Goal: Information Seeking & Learning: Learn about a topic

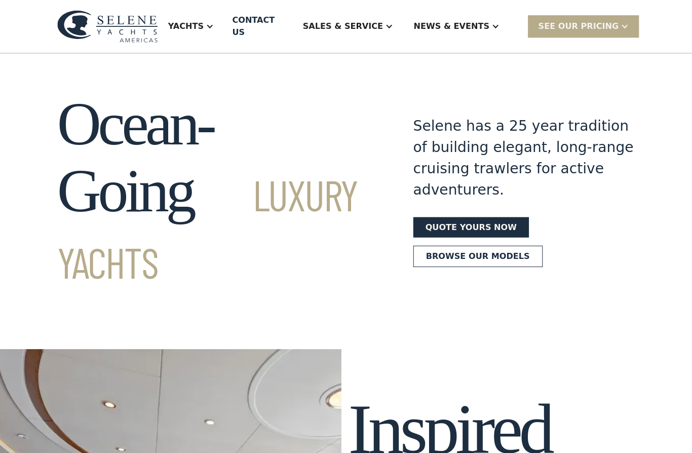
click at [223, 27] on div "Yachts" at bounding box center [190, 26] width 66 height 41
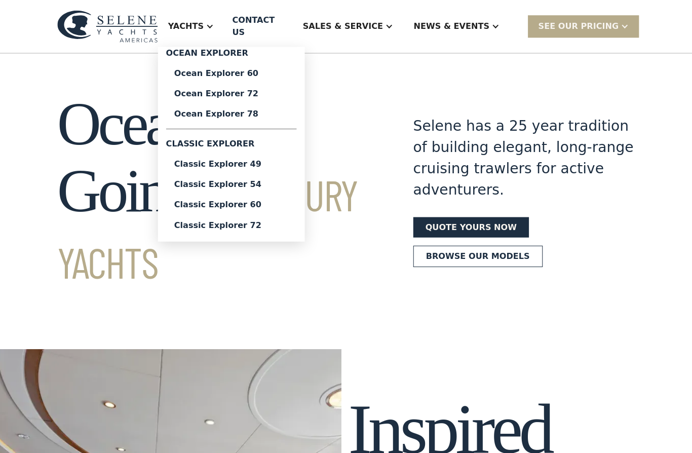
click at [283, 179] on div "Classic Explorer 54" at bounding box center [230, 183] width 114 height 8
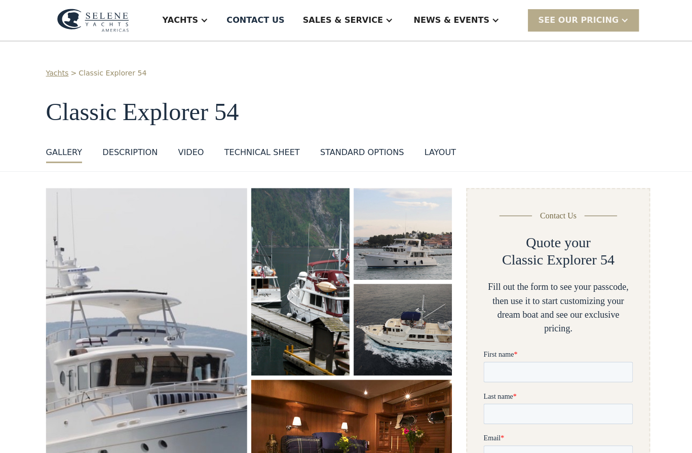
click at [281, 157] on div "Technical sheet" at bounding box center [260, 151] width 75 height 12
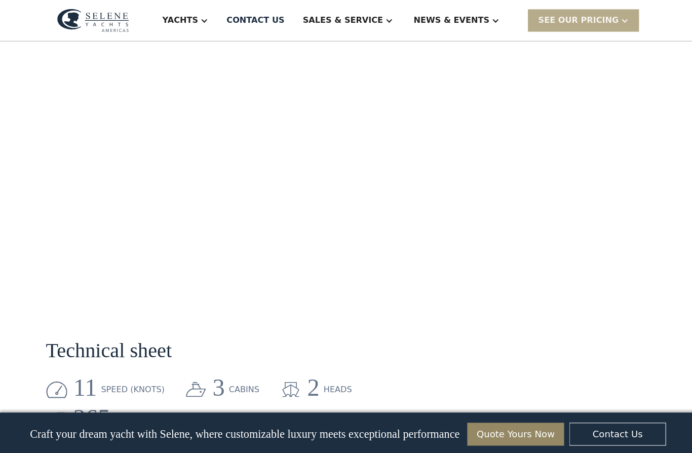
scroll to position [966, 0]
click at [621, 26] on div "SEE Our Pricing" at bounding box center [580, 20] width 110 height 22
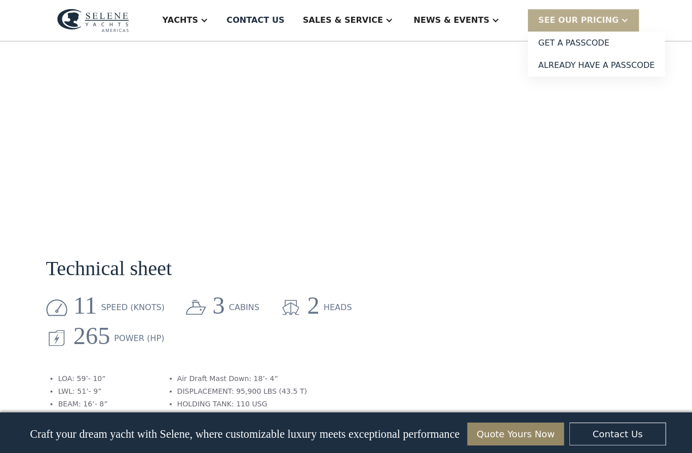
scroll to position [1050, 0]
click at [516, 443] on link "Quote Yours Now" at bounding box center [513, 431] width 96 height 23
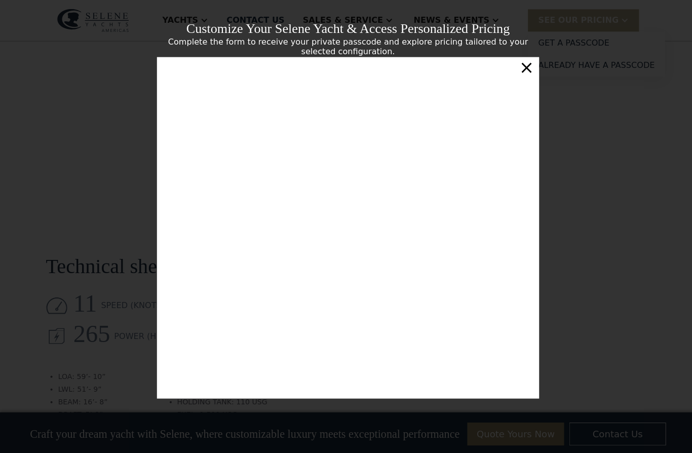
click at [587, 276] on div "Customize Your Selene Yacht & Access Personalized Pricing Complete the form to …" at bounding box center [346, 226] width 692 height 453
click at [528, 77] on div "×" at bounding box center [523, 67] width 15 height 20
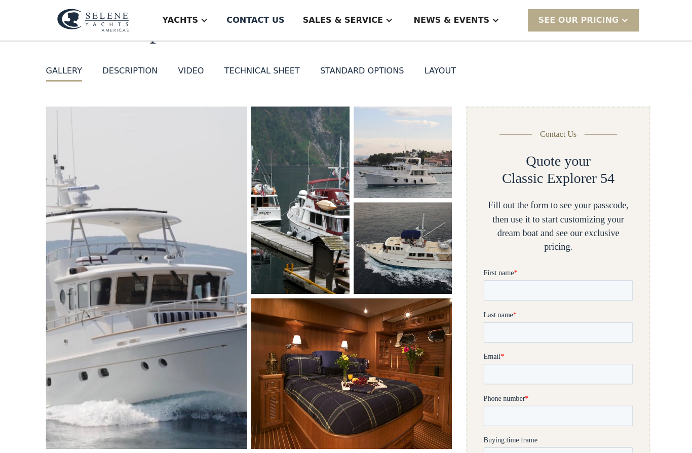
scroll to position [81, 0]
click at [432, 73] on div "layout" at bounding box center [437, 70] width 31 height 12
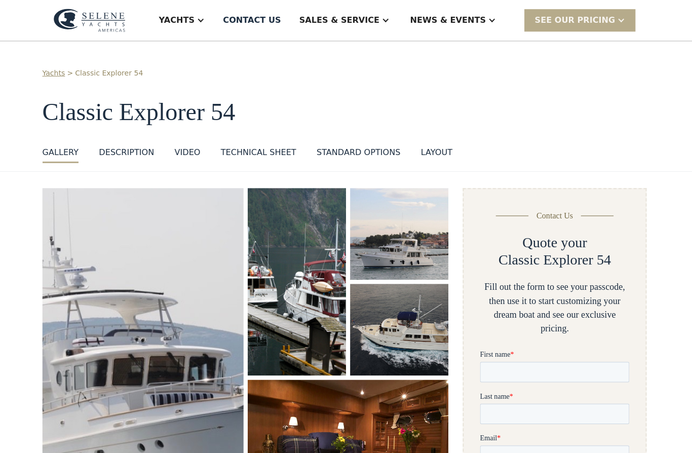
click at [217, 27] on div "Yachts" at bounding box center [185, 20] width 66 height 41
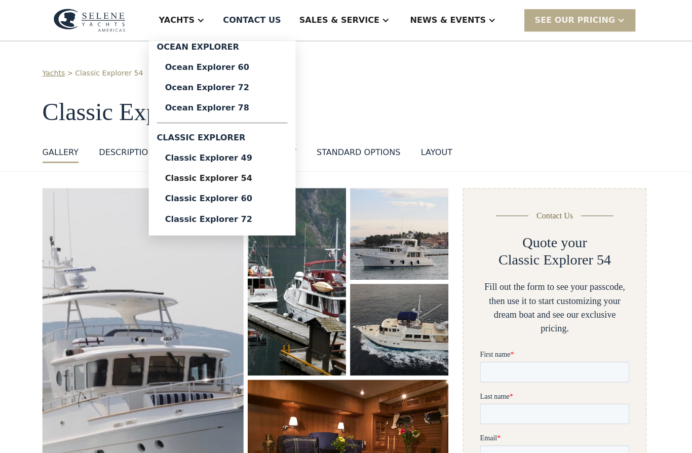
click at [281, 68] on div "Ocean Explorer 60" at bounding box center [225, 67] width 114 height 8
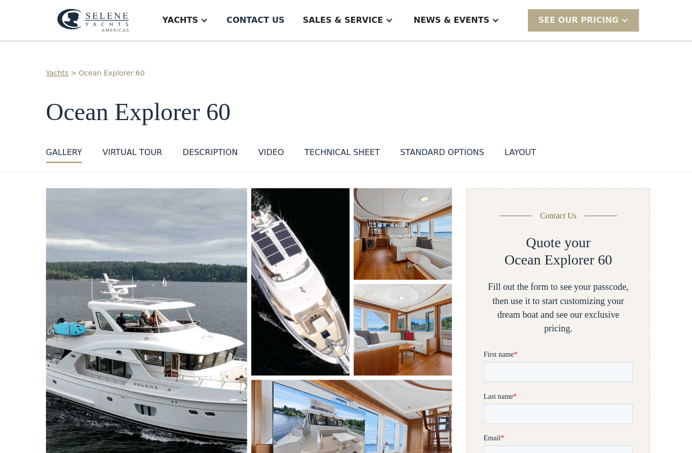
click at [217, 29] on div "Yachts" at bounding box center [185, 20] width 66 height 41
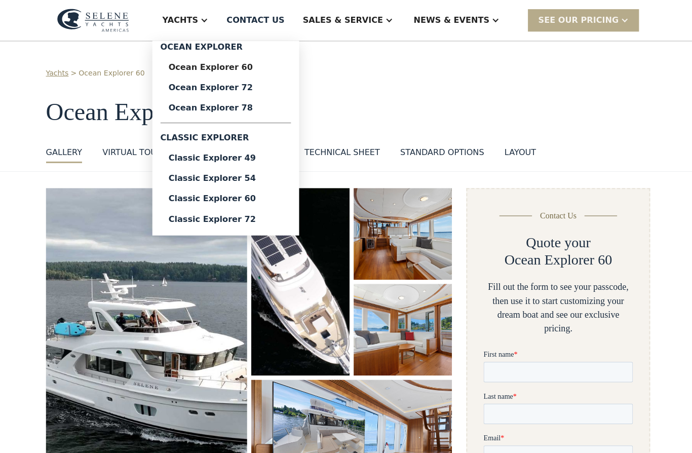
click at [281, 174] on div "Classic Explorer 54" at bounding box center [225, 177] width 114 height 8
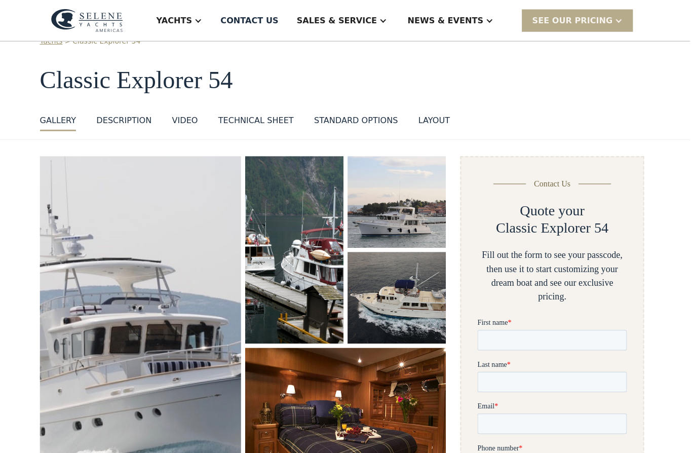
scroll to position [32, 0]
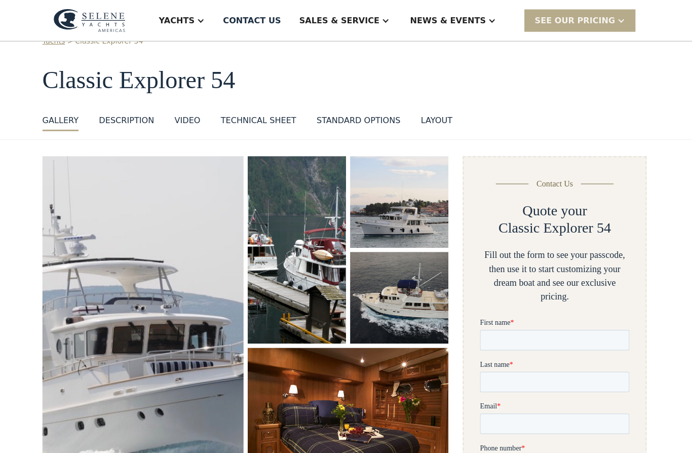
click at [598, 21] on div "SEE Our Pricing" at bounding box center [575, 20] width 80 height 12
click at [619, 64] on link "Already have a passcode" at bounding box center [593, 65] width 136 height 22
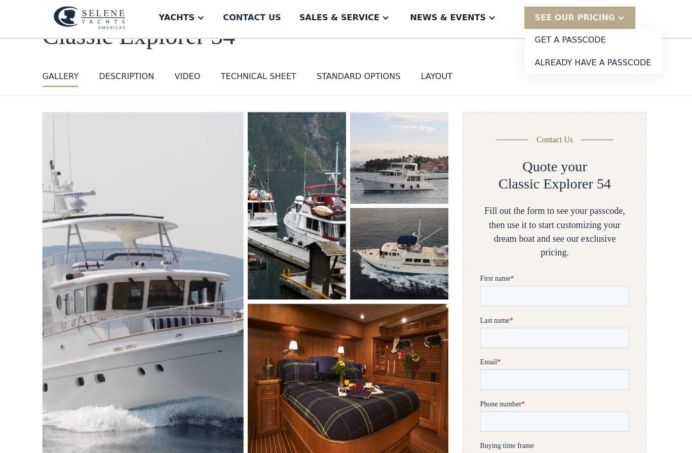
click at [478, 16] on div "News & EVENTS" at bounding box center [450, 20] width 76 height 12
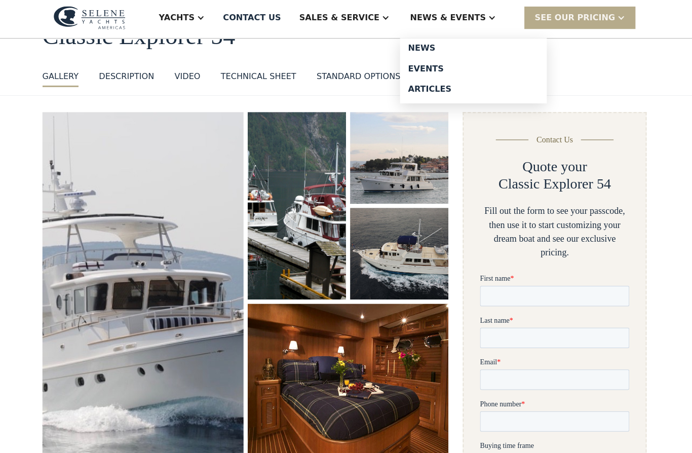
click at [462, 48] on div "News" at bounding box center [475, 51] width 130 height 8
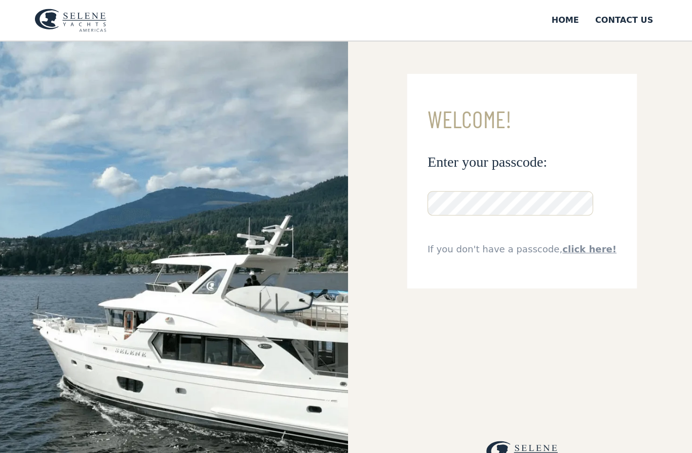
click at [9, 252] on img at bounding box center [173, 267] width 346 height 453
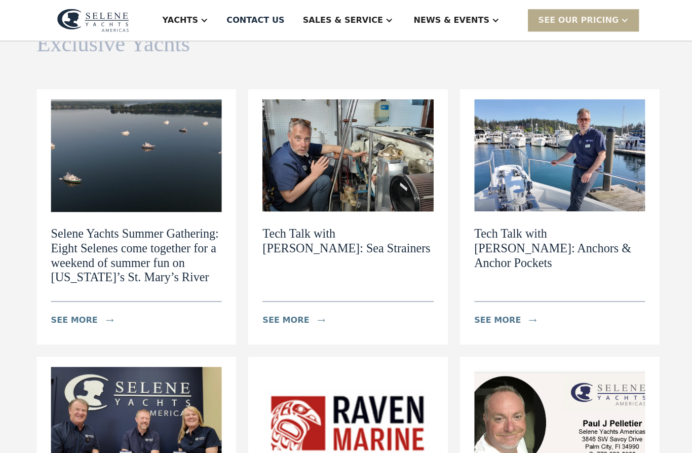
scroll to position [94, 0]
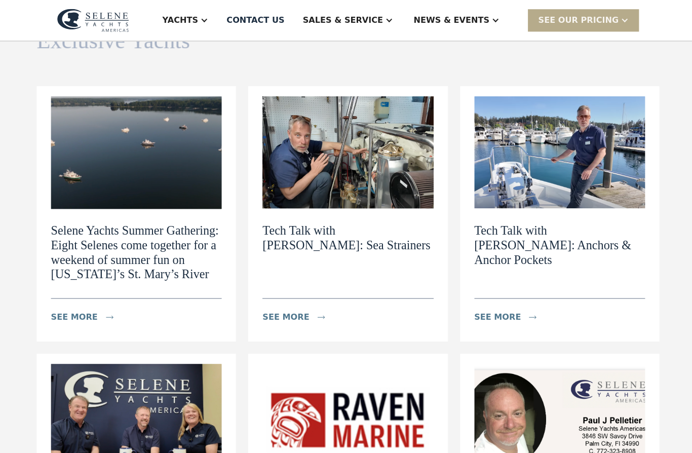
click at [375, 243] on h2 "Tech Talk with [PERSON_NAME]: Sea Strainers" at bounding box center [346, 236] width 170 height 29
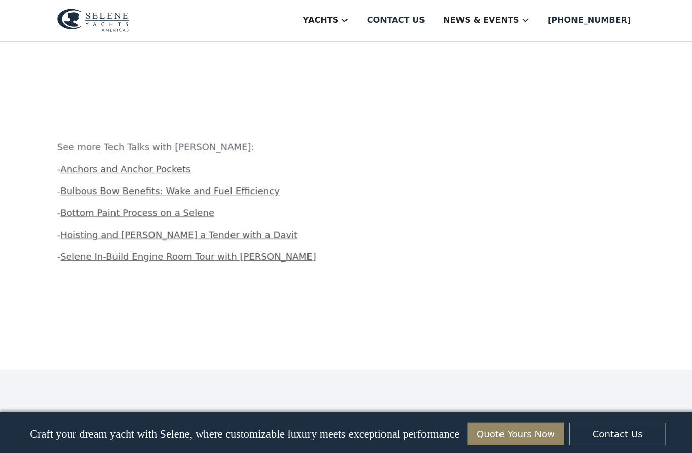
scroll to position [1064, 0]
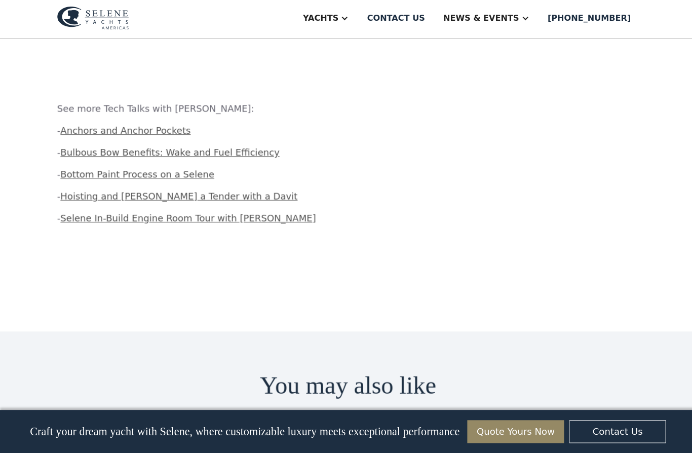
click at [94, 175] on link "Bottom Paint Process on a Selene" at bounding box center [136, 175] width 153 height 11
